Goal: Task Accomplishment & Management: Use online tool/utility

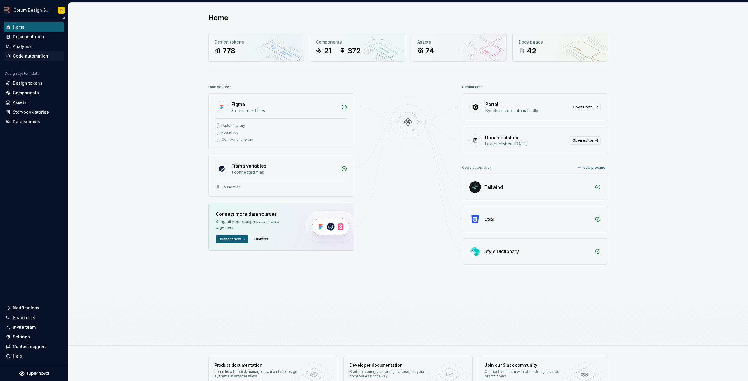
click at [31, 53] on div "Code automation" at bounding box center [30, 56] width 35 height 6
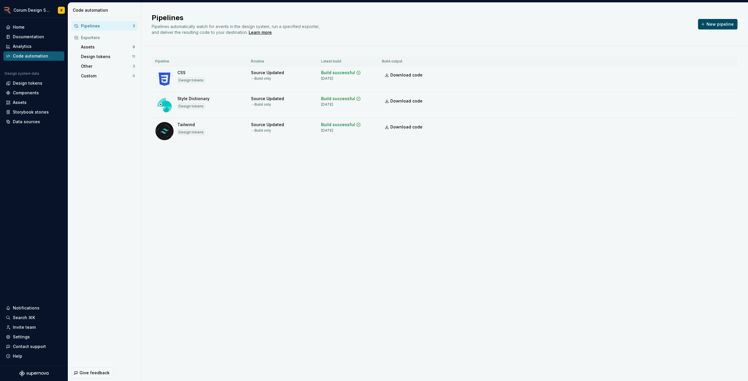
click at [712, 29] on button "New pipeline" at bounding box center [717, 24] width 39 height 11
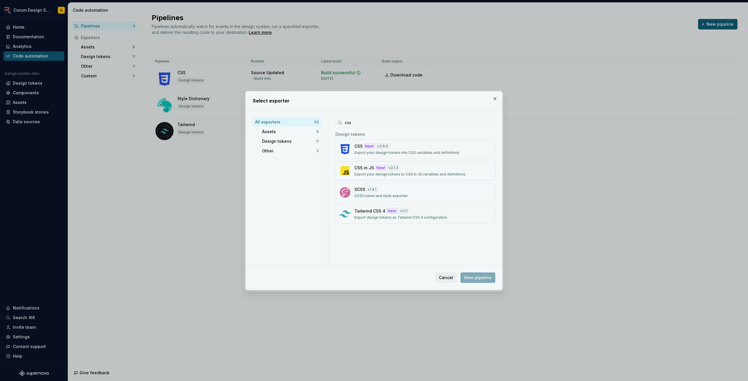
type input "css"
click at [419, 169] on div "CSS in JS New! v 2.1.3 Export your design tokens to CSS in JS variables and def…" at bounding box center [413, 171] width 118 height 12
click at [484, 275] on span "New pipeline" at bounding box center [477, 278] width 27 height 6
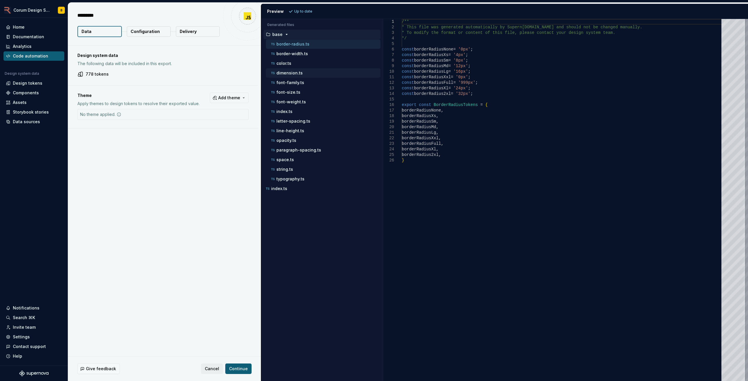
type textarea "*"
click at [299, 63] on div "color.ts" at bounding box center [325, 63] width 110 height 6
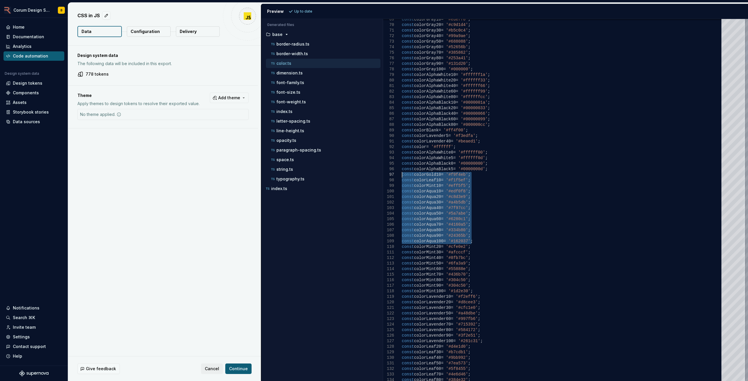
drag, startPoint x: 474, startPoint y: 240, endPoint x: 395, endPoint y: 176, distance: 102.2
type textarea "**********"
drag, startPoint x: 475, startPoint y: 241, endPoint x: 390, endPoint y: 190, distance: 99.1
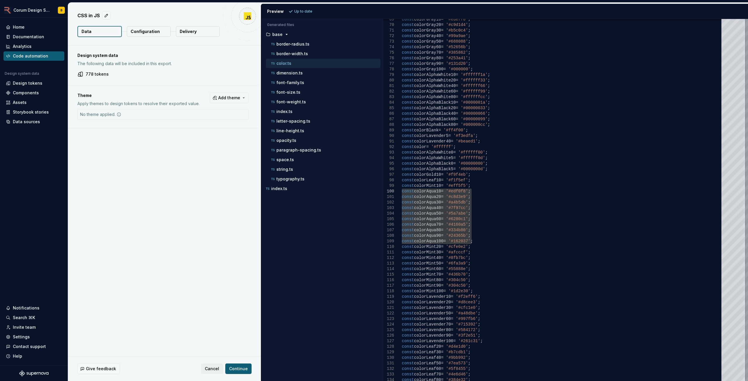
click at [217, 340] on div "Design system data The following data will be included in this export. 778 toke…" at bounding box center [164, 201] width 193 height 311
click at [32, 86] on div "Design tokens" at bounding box center [34, 83] width 61 height 9
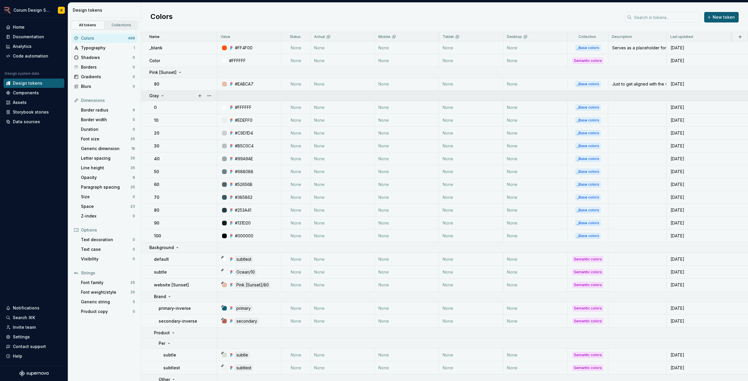
click at [184, 97] on div "Gray" at bounding box center [182, 96] width 67 height 6
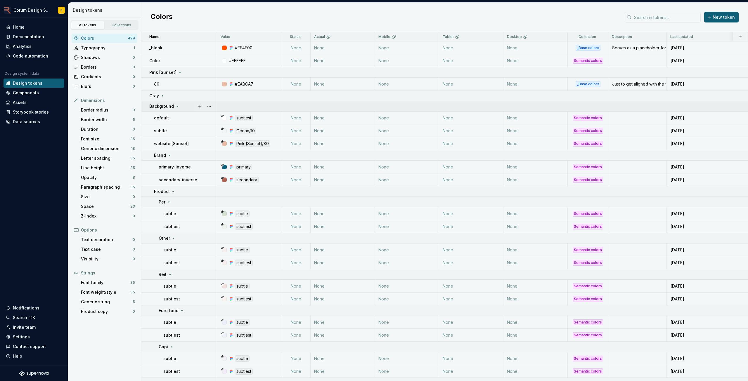
click at [185, 107] on div "Background" at bounding box center [182, 106] width 67 height 6
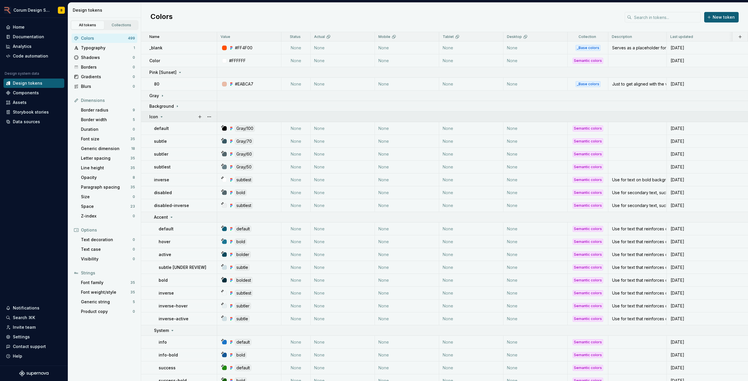
click at [185, 115] on div "Icon" at bounding box center [182, 117] width 67 height 6
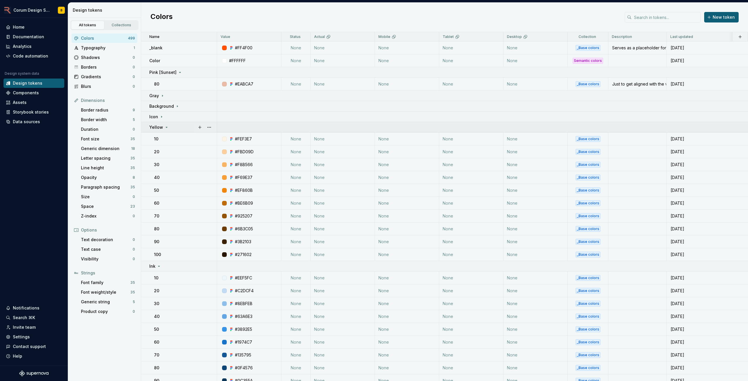
click at [182, 129] on div "Yellow" at bounding box center [182, 127] width 67 height 6
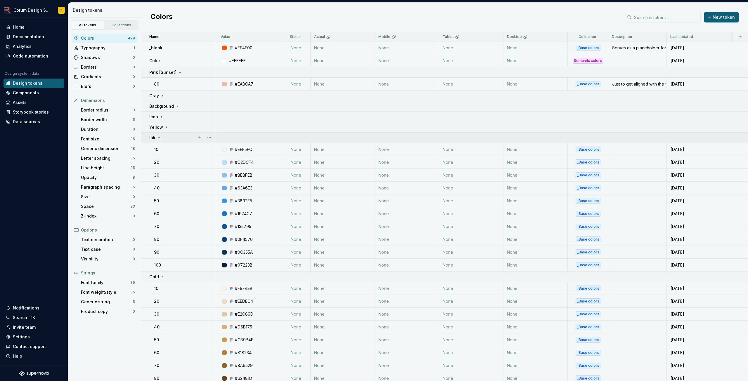
click at [183, 137] on div "Ink" at bounding box center [182, 138] width 67 height 6
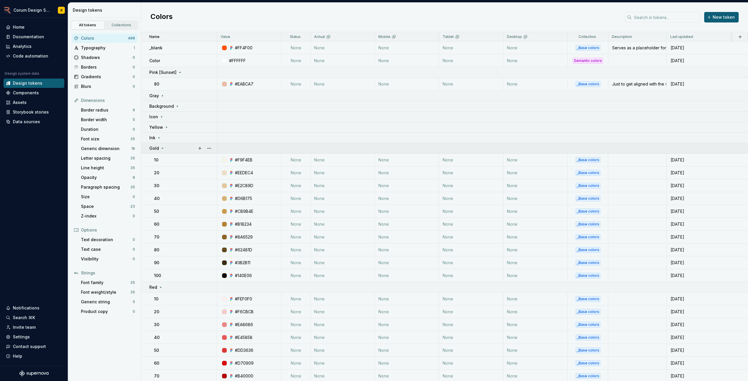
click at [183, 149] on div "Gold" at bounding box center [182, 148] width 67 height 6
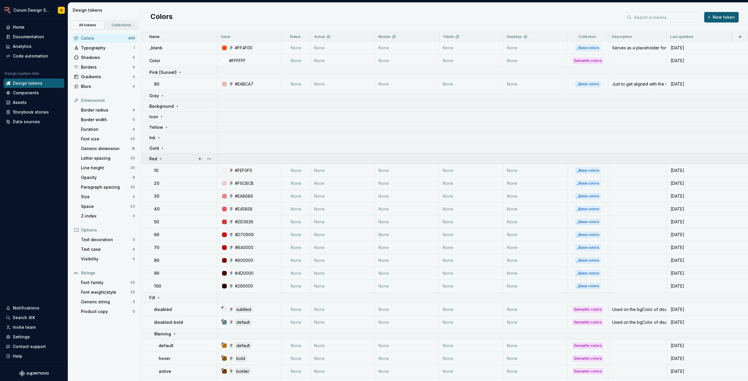
click at [184, 159] on div "Red" at bounding box center [182, 159] width 67 height 6
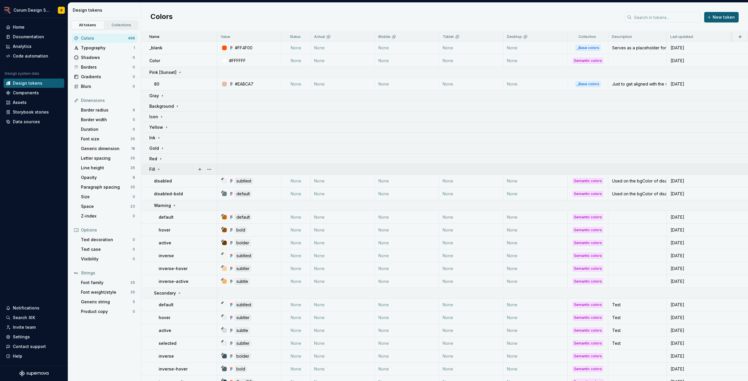
click at [180, 170] on div "Fill" at bounding box center [182, 169] width 67 height 6
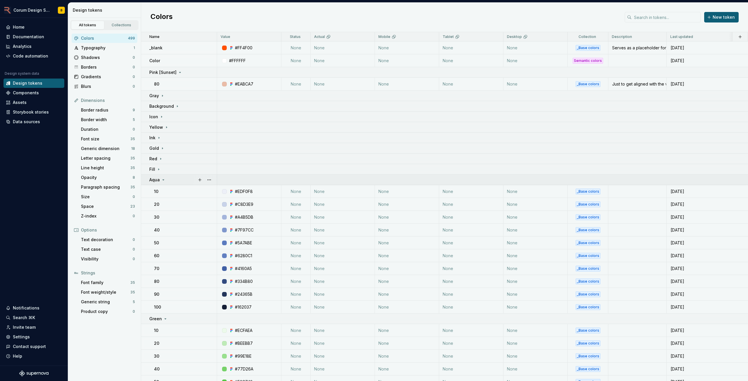
click at [182, 181] on div "Aqua" at bounding box center [182, 180] width 67 height 6
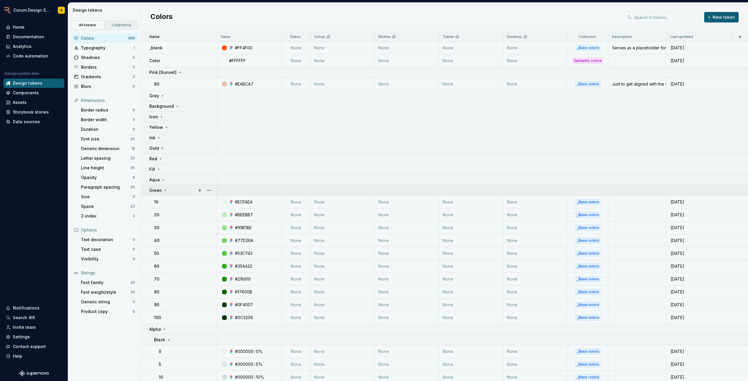
click at [181, 188] on div "Green" at bounding box center [182, 191] width 67 height 6
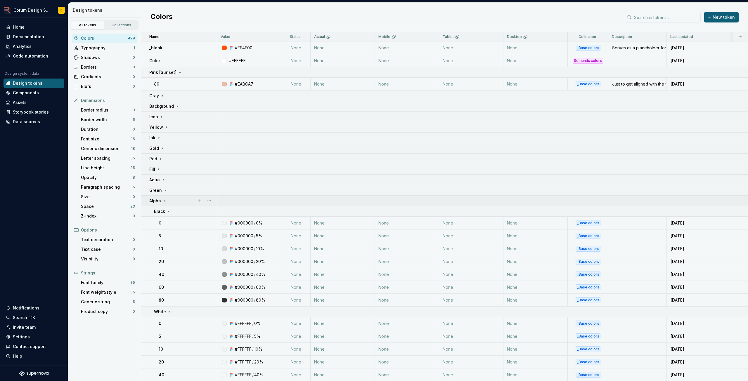
click at [180, 203] on div "Alpha" at bounding box center [182, 201] width 67 height 6
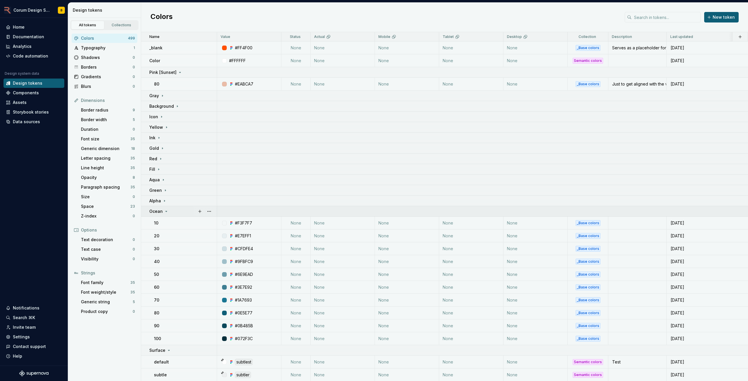
click at [181, 213] on div "Ocean" at bounding box center [182, 212] width 67 height 6
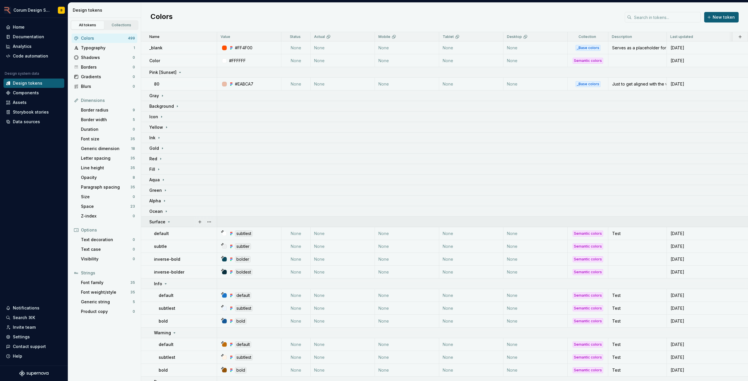
click at [178, 223] on div "Surface" at bounding box center [182, 222] width 67 height 6
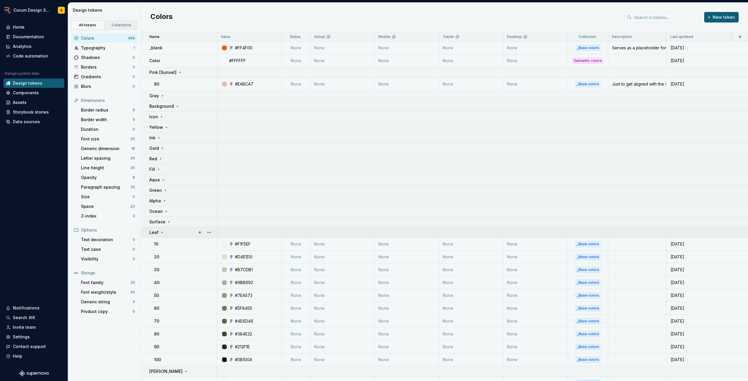
click at [179, 231] on div "Leaf" at bounding box center [182, 233] width 67 height 6
click at [179, 241] on div "[PERSON_NAME]" at bounding box center [182, 243] width 67 height 6
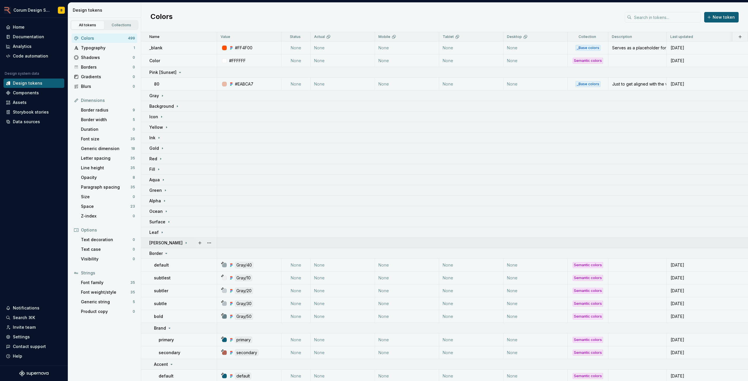
scroll to position [88, 0]
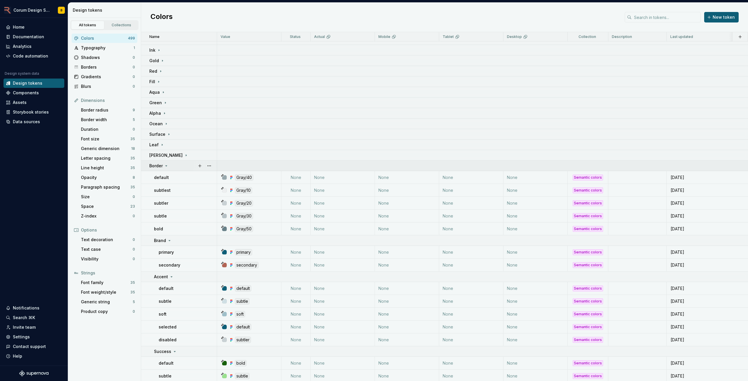
click at [176, 169] on td "Border" at bounding box center [179, 166] width 76 height 11
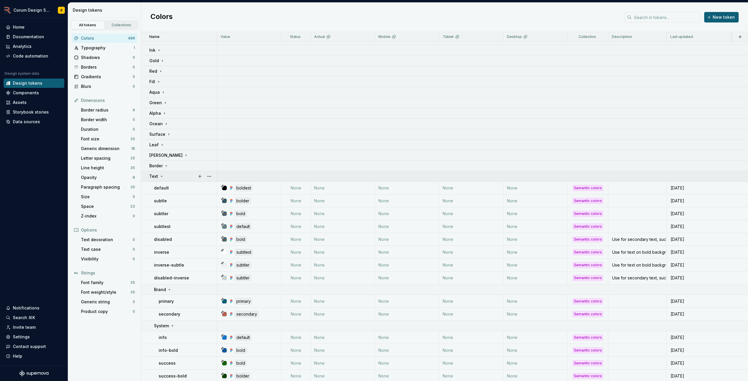
click at [179, 180] on td "Text" at bounding box center [179, 176] width 76 height 11
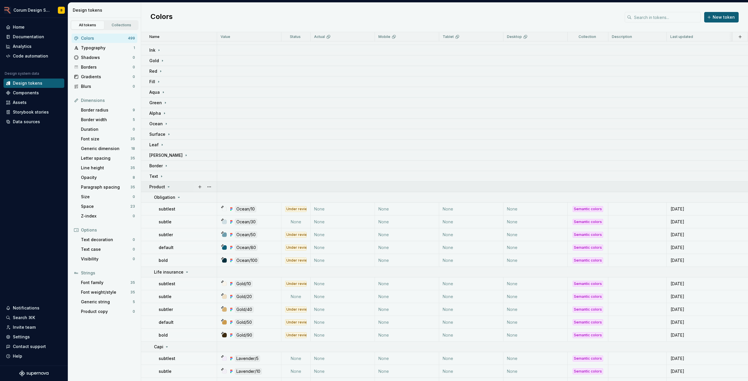
click at [183, 191] on td "Product" at bounding box center [179, 187] width 76 height 11
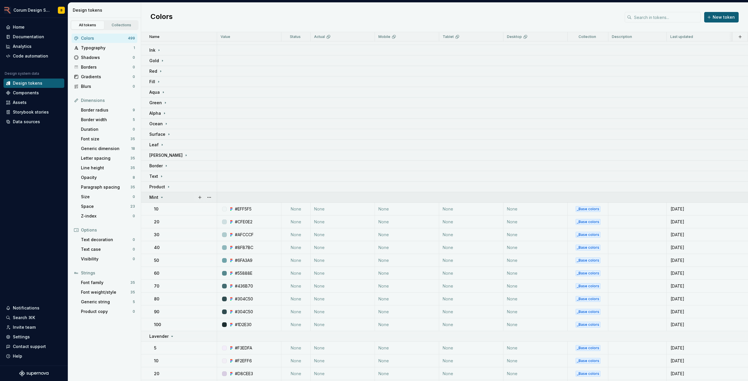
click at [179, 197] on div "Mint" at bounding box center [182, 198] width 67 height 6
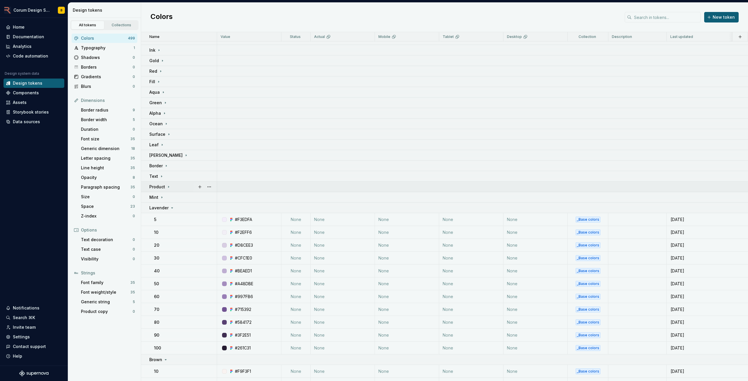
click at [178, 188] on div "Product" at bounding box center [182, 187] width 67 height 6
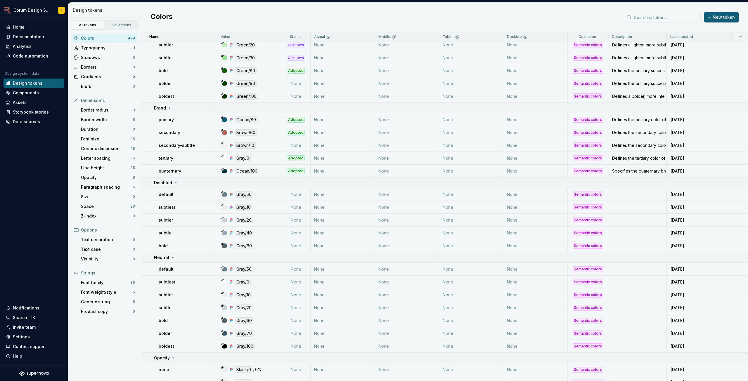
scroll to position [1344, 0]
